Goal: Task Accomplishment & Management: Complete application form

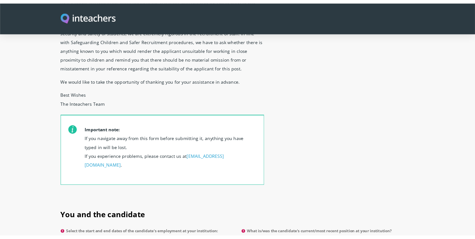
scroll to position [175, 0]
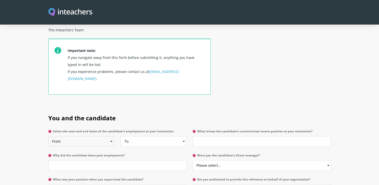
click at [111, 136] on select "From 2025 2024 2023 2022 2021 2020 2019 2018 2017 2016 2015 2014 2013 2012 2011…" at bounding box center [81, 141] width 66 height 11
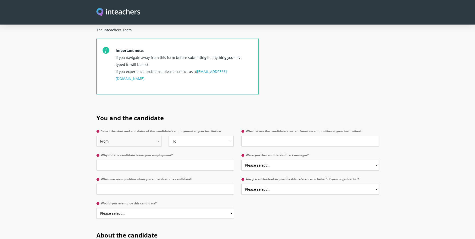
click at [160, 136] on select "From 2025 2024 2023 2022 2021 2020 2019 2018 2017 2016 2015 2014 2013 2012 2011…" at bounding box center [128, 141] width 65 height 11
click at [96, 136] on select "From 2025 2024 2023 2022 2021 2020 2019 2018 2017 2016 2015 2014 2013 2012 2011…" at bounding box center [128, 141] width 65 height 11
click at [157, 136] on select "From 2025 2024 2023 2022 2021 2020 2019 2018 2017 2016 2015 2014 2013 2012 2011…" at bounding box center [128, 141] width 65 height 11
select select "2023"
click at [96, 136] on select "From 2025 2024 2023 2022 2021 2020 2019 2018 2017 2016 2015 2014 2013 2012 2011…" at bounding box center [128, 141] width 65 height 11
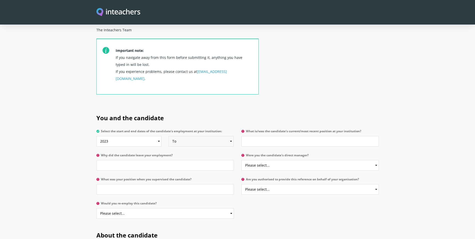
click at [231, 136] on select "To Currently 2025 2024 2023 2022 2021 2020 2019 2018 2017 2016 2015 2014 2013 2…" at bounding box center [201, 141] width 65 height 11
select select "2025"
click at [169, 136] on select "To Currently 2025 2024 2023 2022 2021 2020 2019 2018 2017 2016 2015 2014 2013 2…" at bounding box center [201, 141] width 65 height 11
click at [126, 160] on input "Why did the candidate leave your employment?" at bounding box center [164, 165] width 137 height 11
type input "Unure"
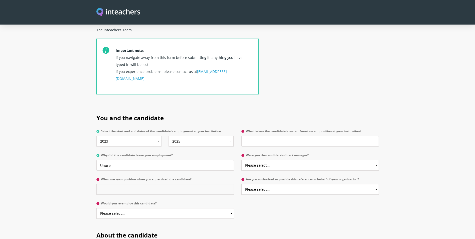
click at [121, 184] on input "What was your position when you supervised the candidate?" at bounding box center [164, 189] width 137 height 11
type input "I didn't supervise but I am the current head"
click at [131, 185] on select "Please select... Yes No" at bounding box center [164, 213] width 137 height 11
select select "No"
click at [96, 185] on select "Please select... Yes No" at bounding box center [164, 213] width 137 height 11
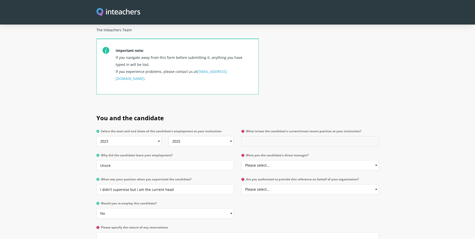
click at [278, 136] on input "What is/was the candidate's current/most recent position at your institution?" at bounding box center [309, 141] width 137 height 11
type input "I have been told that she completed her PGCE here. She offered her notice and l…"
click at [299, 160] on select "Please select... Yes No" at bounding box center [309, 165] width 137 height 11
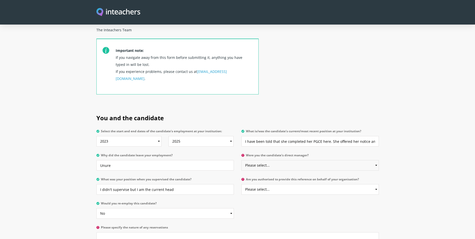
select select "No"
click at [241, 160] on select "Please select... Yes No" at bounding box center [309, 165] width 137 height 11
click at [263, 184] on select "Please select... Yes No" at bounding box center [309, 189] width 137 height 11
select select "Yes"
click at [241, 184] on select "Please select... Yes No" at bounding box center [309, 189] width 137 height 11
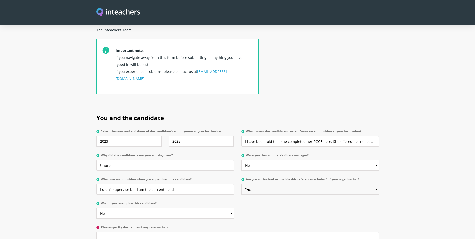
scroll to position [225, 0]
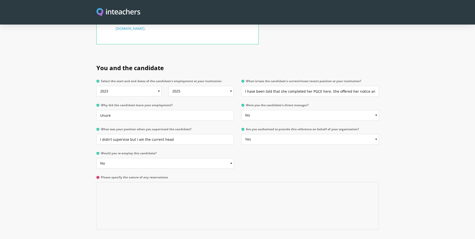
click at [131, 182] on textarea "Please specify the nature of any reservations" at bounding box center [237, 206] width 282 height 48
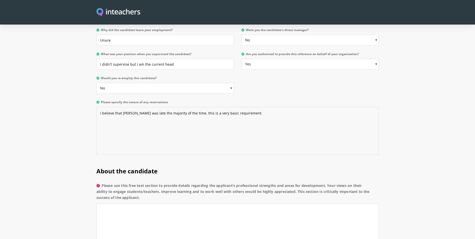
scroll to position [351, 0]
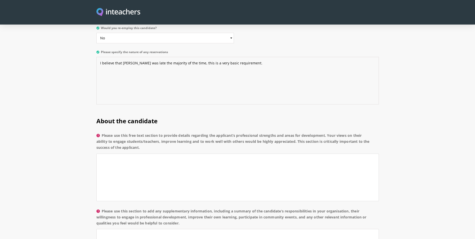
type textarea "I believe that Kiran was late the majority of the time, this is a very basic re…"
click at [108, 154] on textarea "Please use this free text section to provide details regarding the applicant’s …" at bounding box center [237, 178] width 282 height 48
type textarea "No views, other than I am told she showed some promise"
drag, startPoint x: 229, startPoint y: 113, endPoint x: 434, endPoint y: 67, distance: 211.1
click at [230, 114] on h2 "About the candidate" at bounding box center [237, 119] width 282 height 21
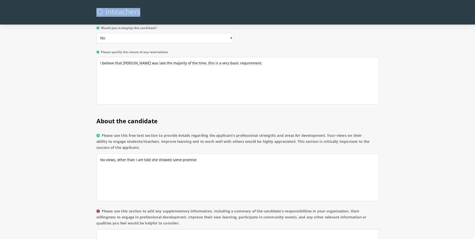
drag, startPoint x: 202, startPoint y: 13, endPoint x: 201, endPoint y: 10, distance: 3.0
click at [201, 10] on div at bounding box center [237, 12] width 282 height 9
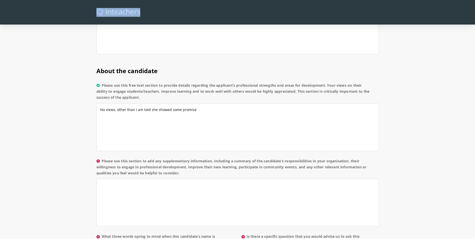
scroll to position [451, 0]
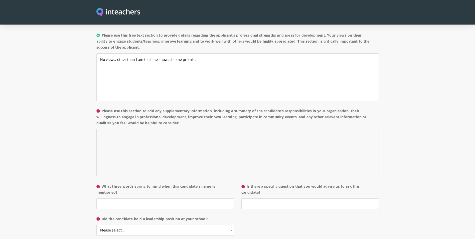
click at [153, 130] on textarea "Please use this section to add any supplementary information, including a summa…" at bounding box center [237, 153] width 282 height 48
type textarea "No Knowledge"
click at [139, 185] on input "What three words spring to mind when this candidate’s name is mentioned?" at bounding box center [164, 203] width 137 height 11
type input "no reference"
click at [269, 185] on input "Is there a specific question that you would advise us to ask this candidate?" at bounding box center [309, 203] width 137 height 11
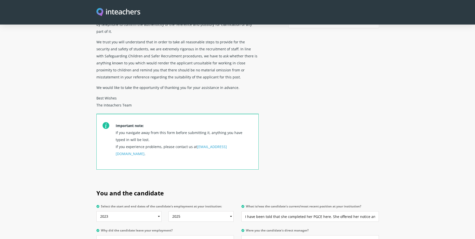
scroll to position [125, 0]
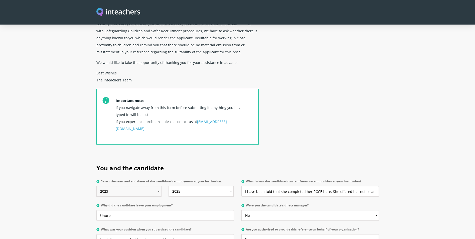
click at [157, 185] on select "From 2025 2024 2023 2022 2021 2020 2019 2018 2017 2016 2015 2014 2013 2012 2011…" at bounding box center [128, 191] width 65 height 11
select select "2024"
click at [96, 185] on select "From 2025 2024 2023 2022 2021 2020 2019 2018 2017 2016 2015 2014 2013 2012 2011…" at bounding box center [128, 191] width 65 height 11
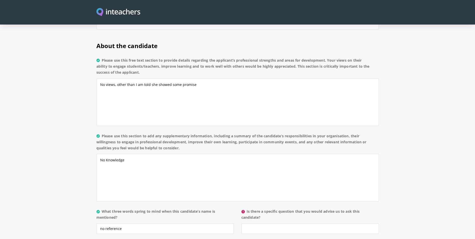
scroll to position [501, 0]
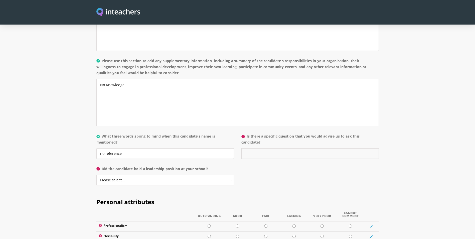
click at [264, 148] on input "Is there a specific question that you would advise us to ask this candidate?" at bounding box center [309, 153] width 137 height 11
click at [233, 175] on select "Please select... Yes No" at bounding box center [164, 180] width 137 height 11
select select "No"
click at [96, 175] on select "Please select... Yes No" at bounding box center [164, 180] width 137 height 11
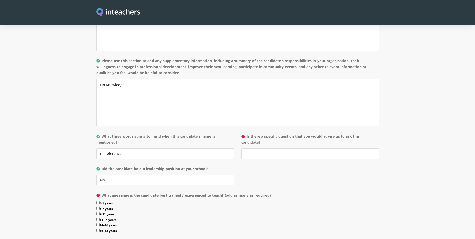
click at [100, 185] on label "7-11 years" at bounding box center [237, 215] width 282 height 6
click at [100, 185] on input "7-11 years" at bounding box center [97, 213] width 3 height 3
checkbox input "true"
click at [294, 148] on input "Is there a specific question that you would advise us to ask this candidate?" at bounding box center [309, 153] width 137 height 11
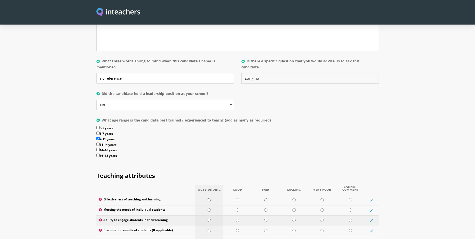
scroll to position [626, 0]
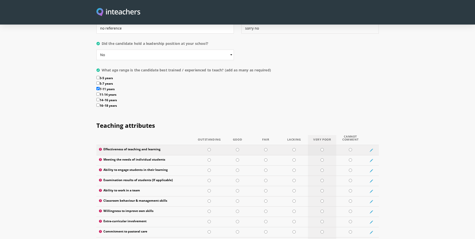
type input "sorry no"
click at [322, 148] on input "radio" at bounding box center [322, 149] width 3 height 3
radio input "true"
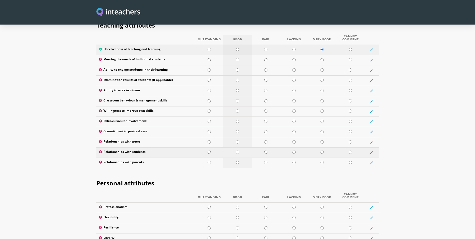
scroll to position [751, 0]
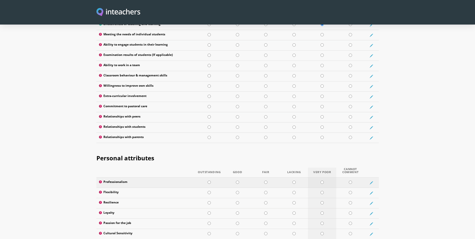
click at [324, 178] on td at bounding box center [322, 183] width 28 height 10
radio input "true"
click at [294, 185] on input "radio" at bounding box center [294, 212] width 3 height 3
radio input "true"
click at [351, 185] on input "radio" at bounding box center [350, 202] width 3 height 3
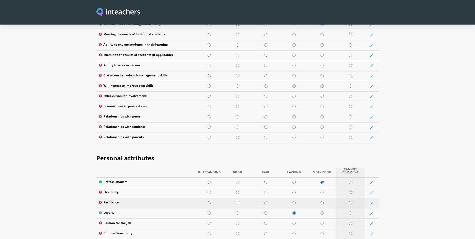
radio input "true"
click at [351, 185] on input "radio" at bounding box center [350, 192] width 3 height 3
radio input "true"
click at [351, 185] on input "radio" at bounding box center [350, 223] width 3 height 3
radio input "true"
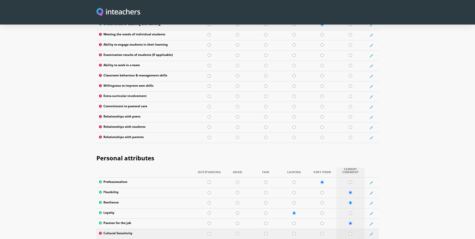
click at [352, 185] on td at bounding box center [350, 234] width 28 height 10
radio input "true"
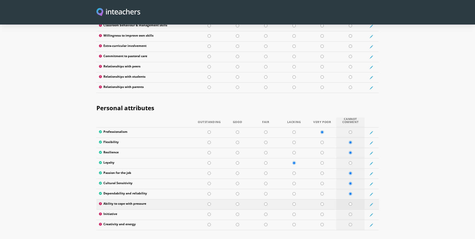
click at [352, 185] on input "radio" at bounding box center [350, 203] width 3 height 3
radio input "true"
click at [352, 185] on input "radio" at bounding box center [350, 214] width 3 height 3
radio input "true"
click at [351, 185] on input "radio" at bounding box center [350, 224] width 3 height 3
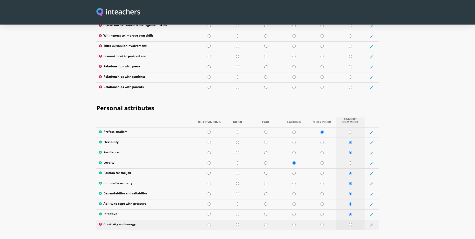
radio input "true"
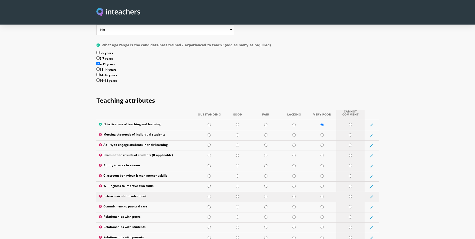
scroll to position [626, 0]
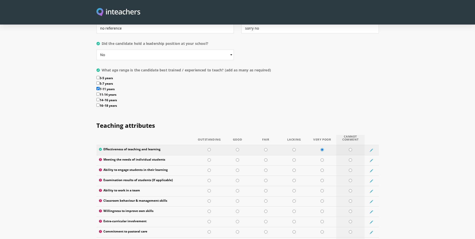
click at [350, 148] on input "radio" at bounding box center [350, 149] width 3 height 3
radio input "true"
click at [351, 158] on input "radio" at bounding box center [350, 159] width 3 height 3
radio input "true"
click at [350, 169] on input "radio" at bounding box center [350, 170] width 3 height 3
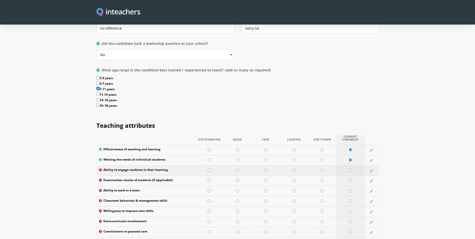
radio input "true"
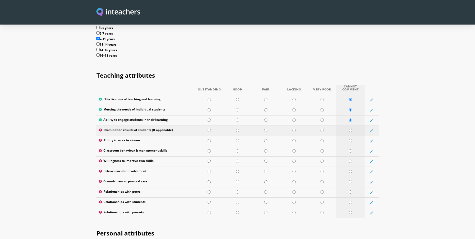
click at [350, 129] on input "radio" at bounding box center [350, 130] width 3 height 3
radio input "true"
click at [350, 136] on td at bounding box center [350, 141] width 28 height 10
radio input "true"
click at [353, 146] on td at bounding box center [350, 151] width 28 height 10
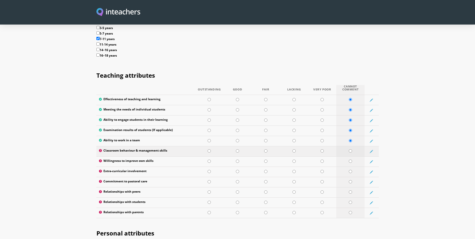
radio input "true"
click at [352, 160] on input "radio" at bounding box center [350, 161] width 3 height 3
radio input "true"
click at [351, 170] on input "radio" at bounding box center [350, 171] width 3 height 3
radio input "true"
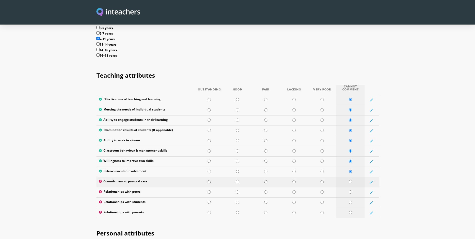
click at [351, 177] on td at bounding box center [350, 182] width 28 height 10
radio input "true"
click at [352, 185] on input "radio" at bounding box center [350, 191] width 3 height 3
radio input "true"
click at [350, 185] on td at bounding box center [350, 203] width 28 height 10
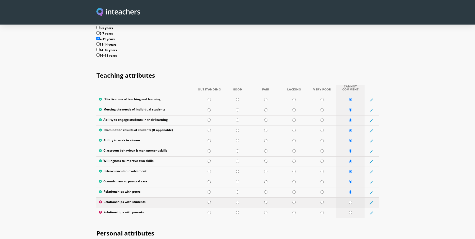
radio input "true"
click at [350, 185] on input "radio" at bounding box center [350, 212] width 3 height 3
radio input "true"
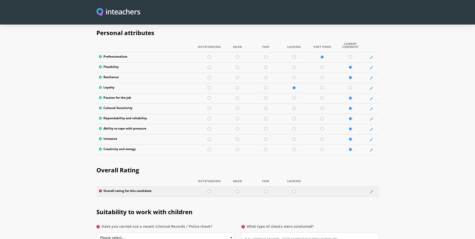
scroll to position [927, 0]
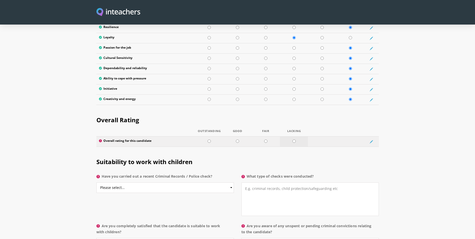
click at [293, 139] on input "radio" at bounding box center [294, 140] width 3 height 3
radio input "true"
click at [232, 182] on select "Please select... Yes No Do not know" at bounding box center [164, 187] width 137 height 11
select select "Yes"
click at [96, 182] on select "Please select... Yes No Do not know" at bounding box center [164, 187] width 137 height 11
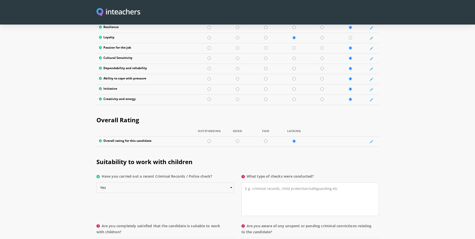
scroll to position [977, 0]
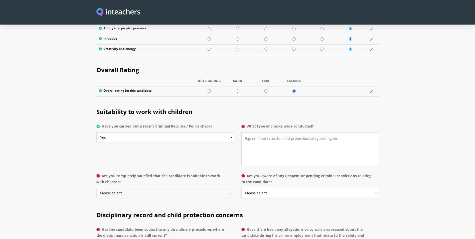
click at [230, 185] on select "Please select... Yes No Do not know" at bounding box center [164, 193] width 137 height 11
select select "Yes"
click at [96, 185] on select "Please select... Yes No Do not know" at bounding box center [164, 193] width 137 height 11
click at [334, 135] on textarea "What type of checks were conducted?" at bounding box center [309, 149] width 137 height 34
click at [374, 185] on select "Please select... Yes No Do not know" at bounding box center [309, 193] width 137 height 11
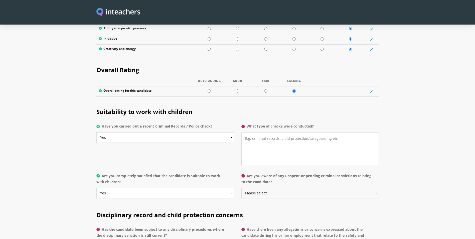
select select "No"
click at [241, 185] on select "Please select... Yes No Do not know" at bounding box center [309, 193] width 137 height 11
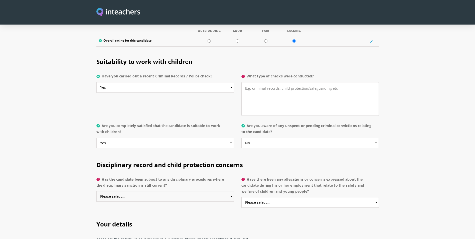
click at [231, 185] on select "Please select... Yes No Do not know" at bounding box center [164, 196] width 137 height 11
select select "No"
click at [96, 185] on select "Please select... Yes No Do not know" at bounding box center [164, 196] width 137 height 11
click at [378, 185] on select "Please select... Yes No Do not know" at bounding box center [309, 202] width 137 height 11
select select "No"
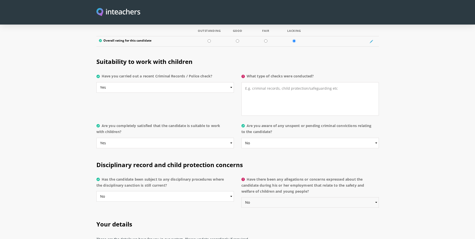
click at [241, 185] on select "Please select... Yes No Do not know" at bounding box center [309, 202] width 137 height 11
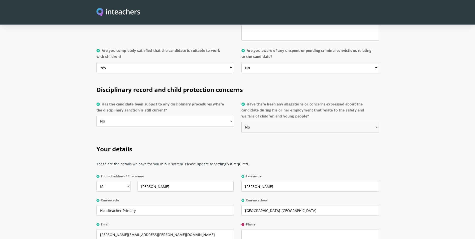
scroll to position [1127, 0]
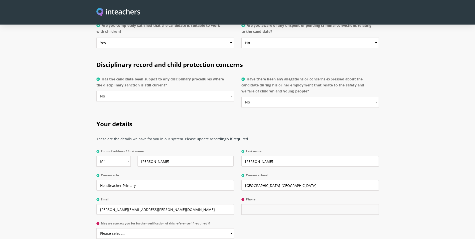
click at [265, 185] on input "Phone" at bounding box center [309, 209] width 137 height 11
type input "0597891145"
click at [182, 185] on select "Please select... Yes No" at bounding box center [164, 233] width 137 height 11
click at [83, 185] on section "Your details These are the details we have for you in our system. Please update…" at bounding box center [237, 177] width 475 height 131
click at [230, 185] on select "Please select... Yes No" at bounding box center [164, 233] width 137 height 11
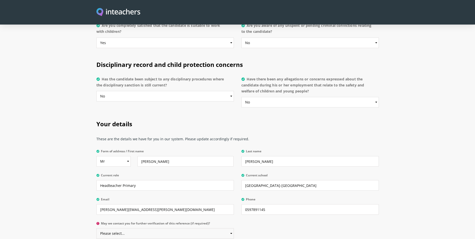
select select "Yes"
click at [96, 185] on select "Please select... Yes No" at bounding box center [164, 233] width 137 height 11
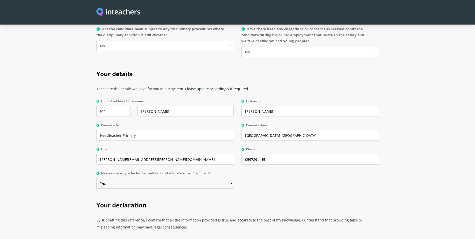
scroll to position [1202, 0]
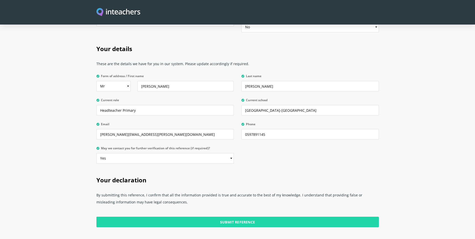
click at [262, 185] on input "Submit Reference" at bounding box center [237, 222] width 282 height 11
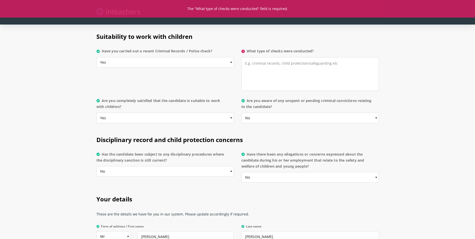
scroll to position [1027, 0]
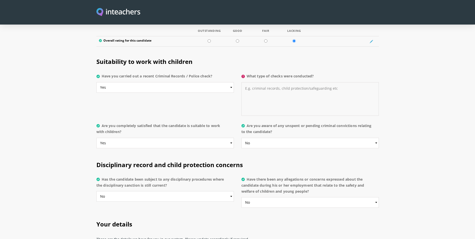
click at [265, 82] on textarea "What type of checks were conducted?" at bounding box center [309, 99] width 137 height 34
click at [7, 115] on section "Suitability to work with children Have you carried out a recent Criminal Record…" at bounding box center [237, 101] width 475 height 103
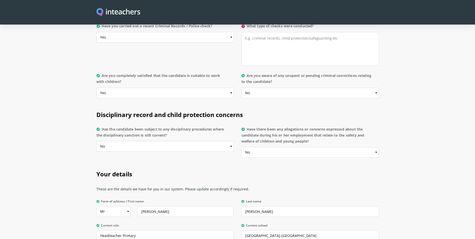
scroll to position [977, 0]
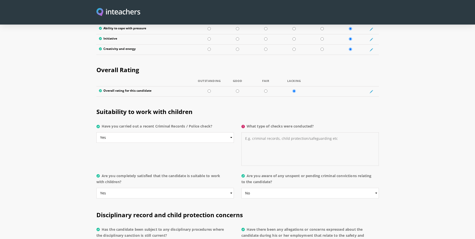
click at [262, 132] on textarea "What type of checks were conducted?" at bounding box center [309, 149] width 137 height 34
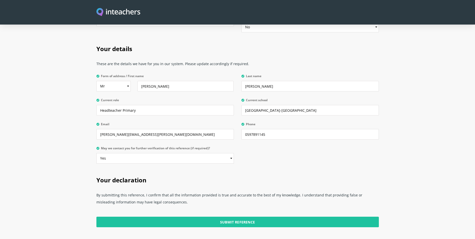
scroll to position [1273, 0]
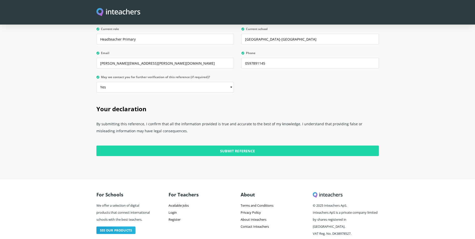
type textarea "Saudi checks and police checks from the last 10 years of countries"
click at [214, 146] on input "Submit Reference" at bounding box center [237, 151] width 282 height 11
